Goal: Task Accomplishment & Management: Use online tool/utility

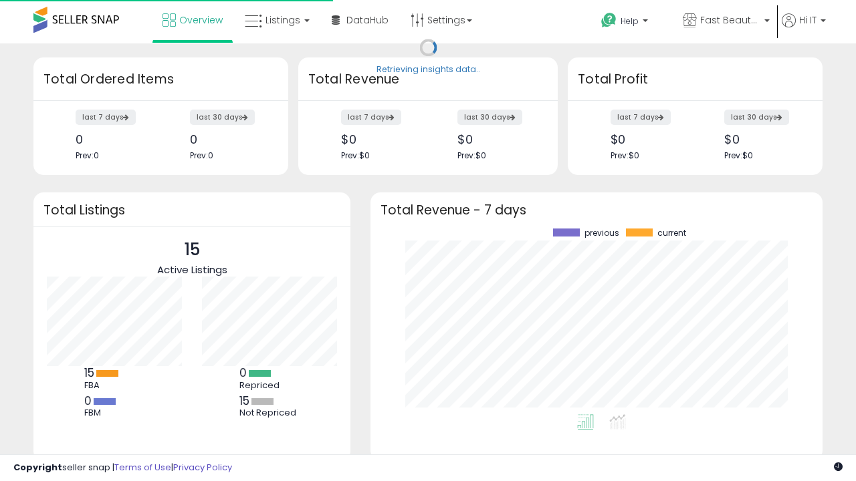
scroll to position [186, 425]
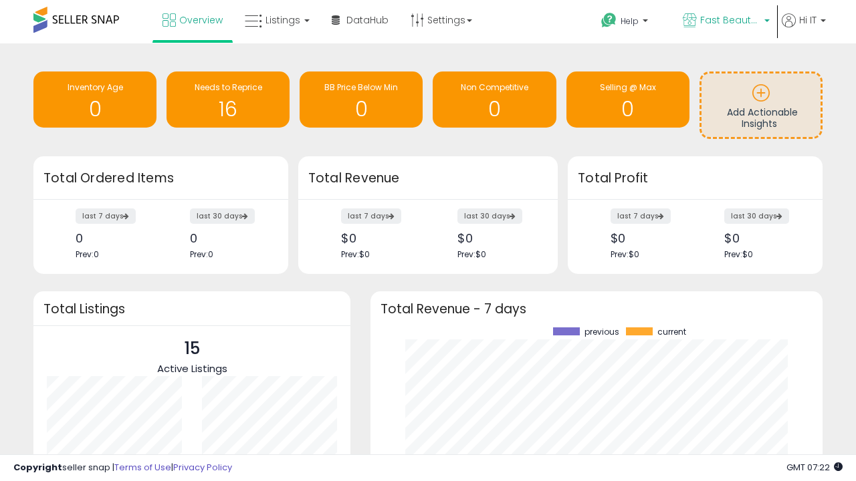
click at [725, 21] on span "Fast Beauty ([GEOGRAPHIC_DATA])" at bounding box center [730, 19] width 60 height 13
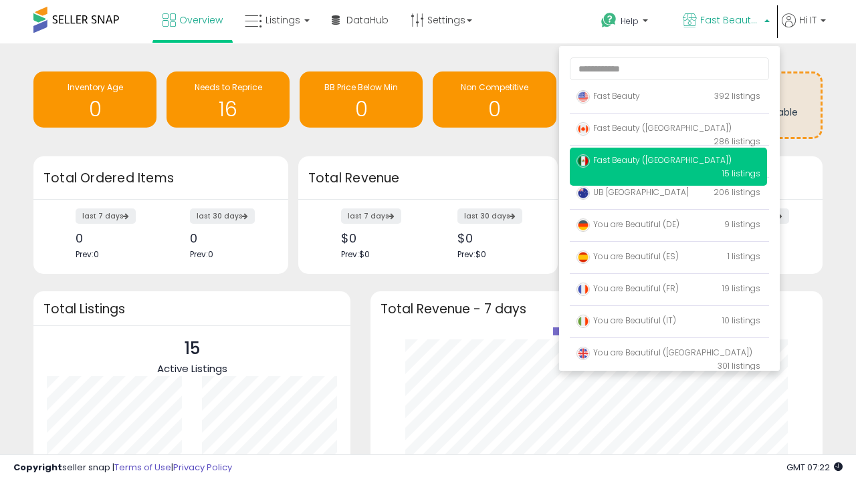
click at [668, 323] on span "You are Beautiful (IT)" at bounding box center [626, 320] width 100 height 11
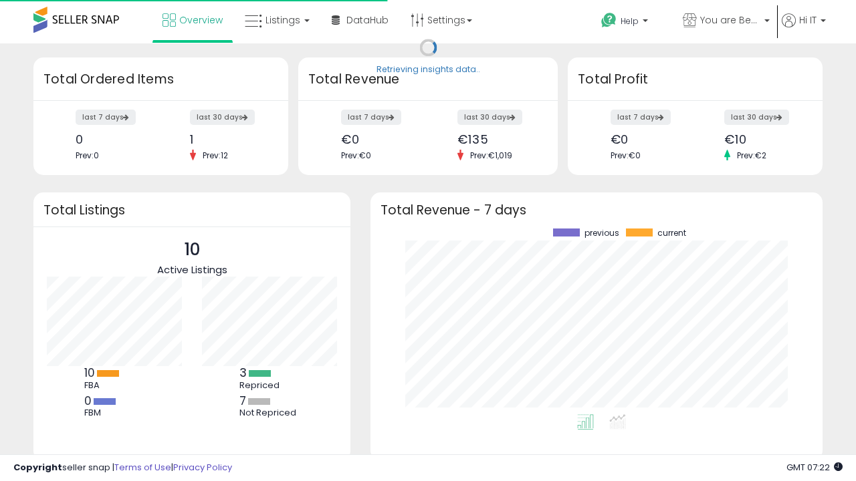
scroll to position [186, 425]
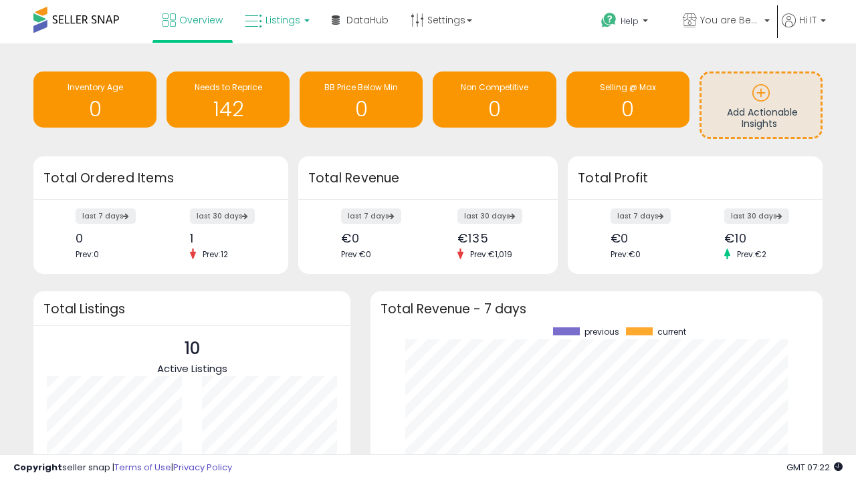
click at [275, 20] on span "Listings" at bounding box center [282, 19] width 35 height 13
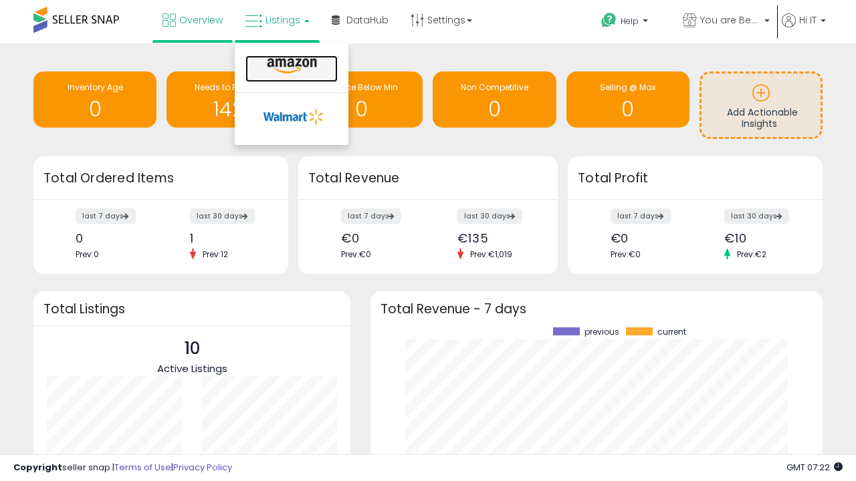
click at [290, 66] on icon at bounding box center [292, 65] width 58 height 17
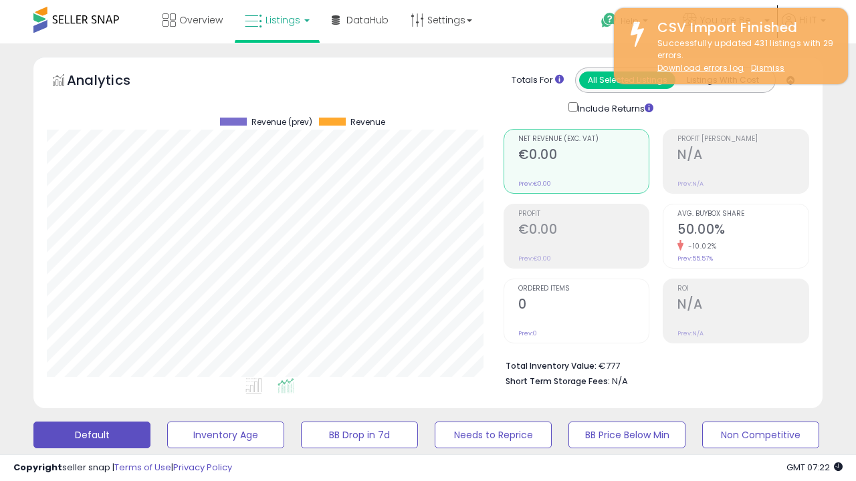
scroll to position [274, 456]
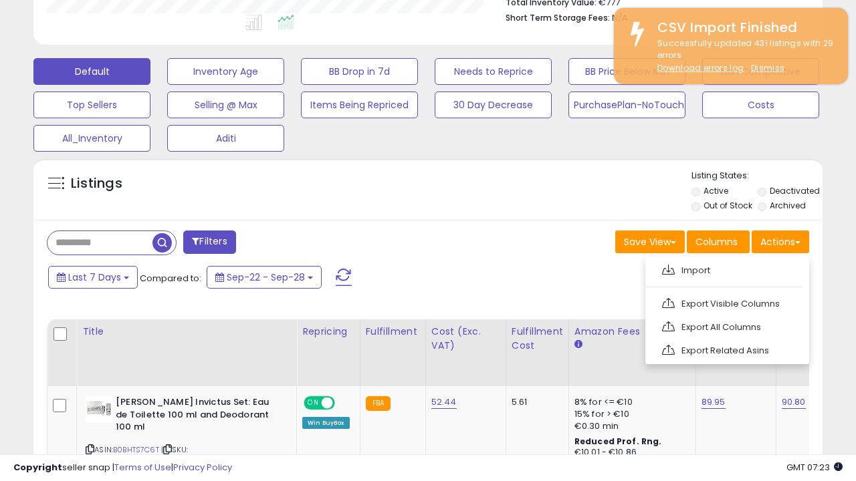
click at [668, 268] on span at bounding box center [668, 270] width 13 height 10
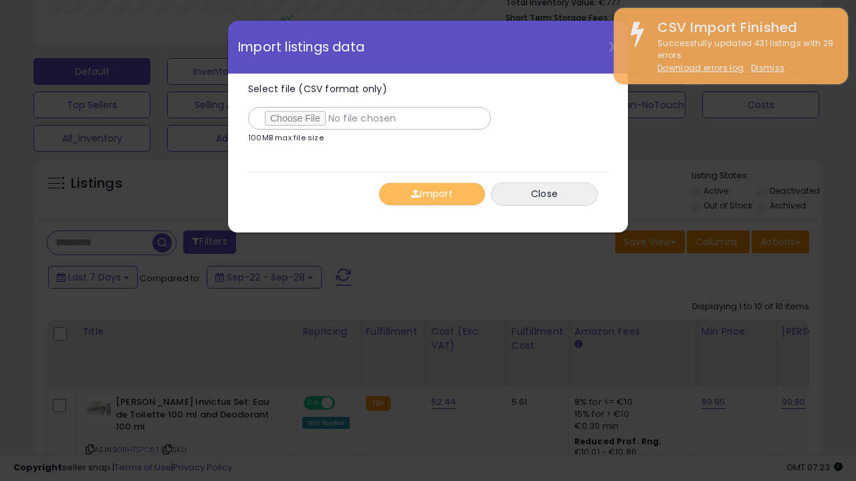
type input "**********"
click at [431, 194] on button "Import" at bounding box center [431, 194] width 107 height 23
